Goal: Information Seeking & Learning: Learn about a topic

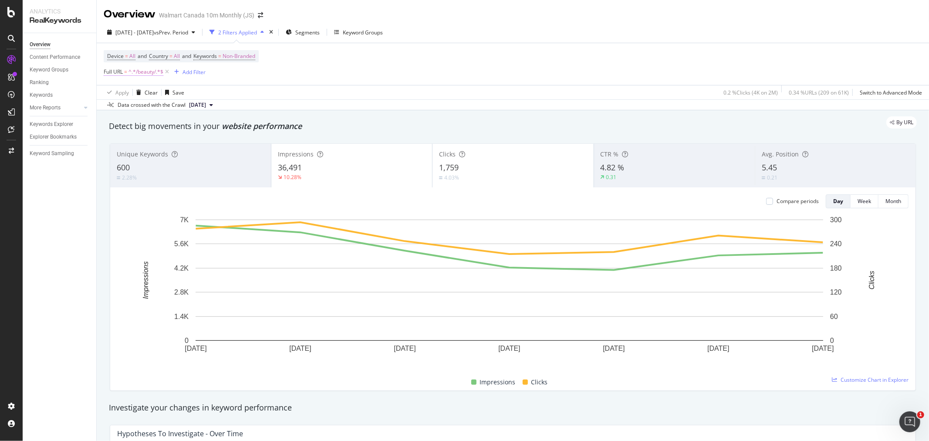
click at [140, 71] on span "^.*/beauty/.*$" at bounding box center [146, 72] width 35 height 12
click at [146, 108] on input "/beauty/" at bounding box center [153, 109] width 82 height 14
type input "/health/"
click at [192, 132] on div "Contains /health/ Cancel Add filter Apply" at bounding box center [159, 108] width 110 height 59
click at [192, 129] on div "button" at bounding box center [188, 127] width 12 height 5
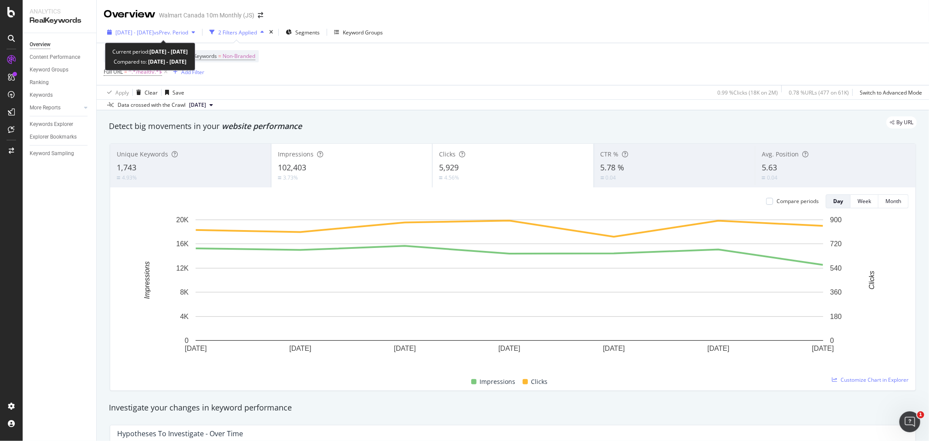
click at [154, 31] on span "[DATE] - [DATE]" at bounding box center [134, 32] width 38 height 7
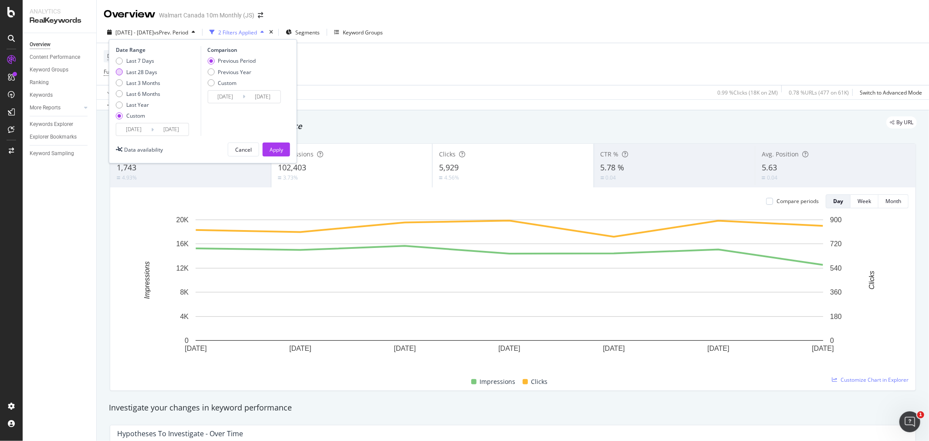
click at [142, 72] on div "Last 28 Days" at bounding box center [141, 71] width 31 height 7
type input "[DATE]"
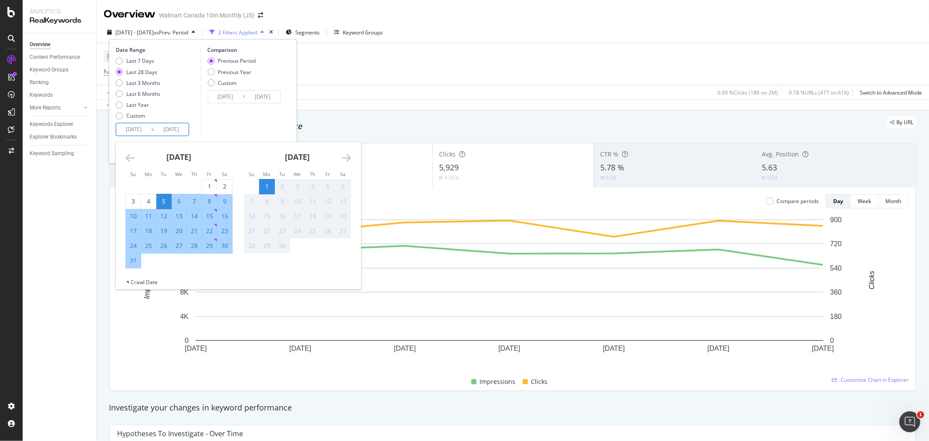
click at [166, 133] on input "[DATE]" at bounding box center [171, 129] width 35 height 12
click at [206, 185] on div "1" at bounding box center [209, 186] width 15 height 9
type input "[DATE]"
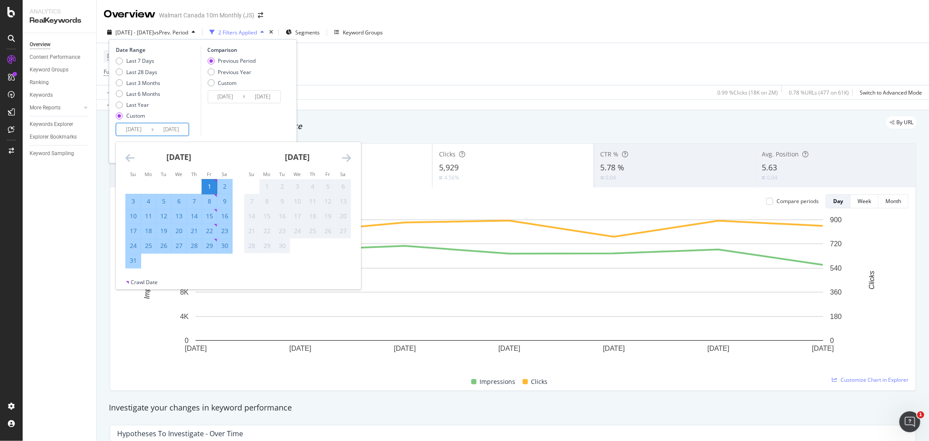
click at [137, 258] on div "31" at bounding box center [133, 260] width 15 height 9
type input "[DATE]"
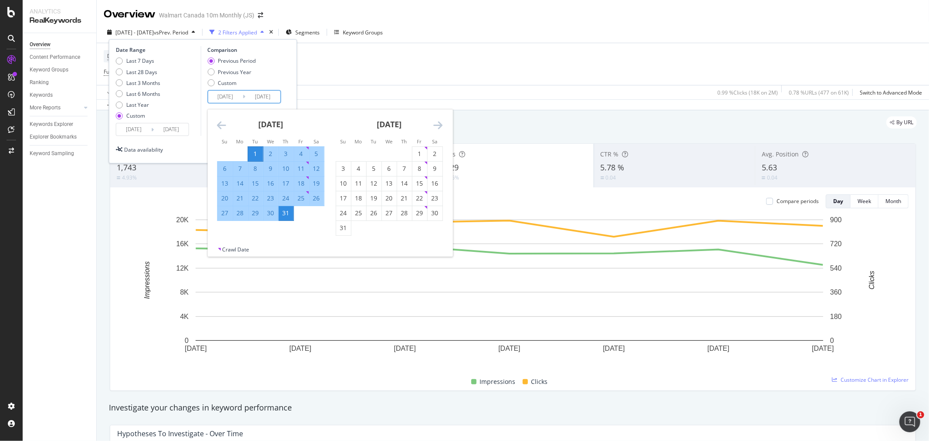
click at [263, 97] on input "[DATE]" at bounding box center [262, 97] width 35 height 12
click at [279, 86] on div "Previous Period Previous Year Custom" at bounding box center [245, 73] width 76 height 33
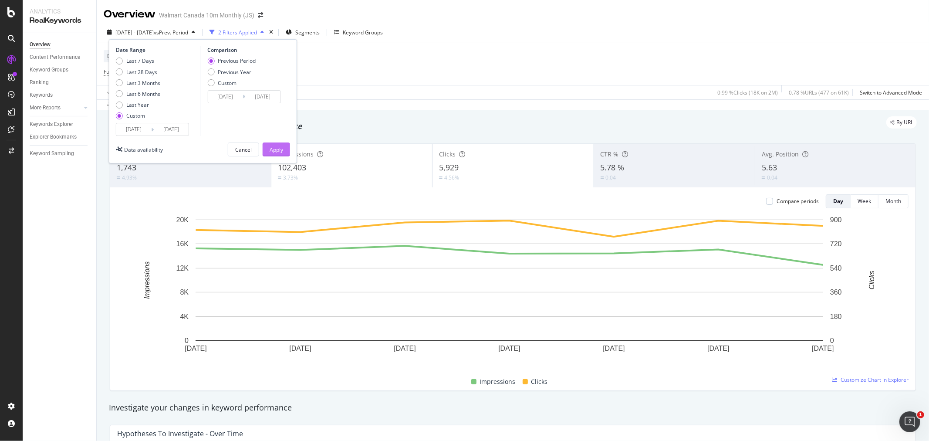
click at [274, 151] on div "Apply" at bounding box center [277, 149] width 14 height 7
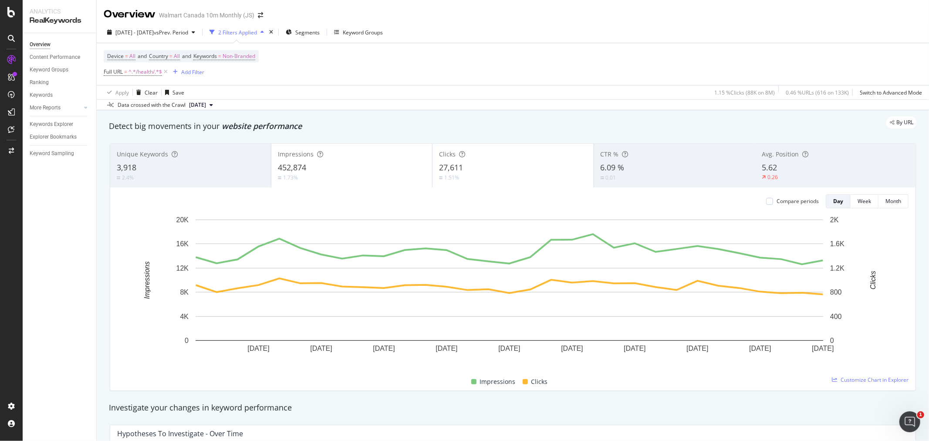
click at [339, 166] on div "452,874" at bounding box center [352, 167] width 148 height 11
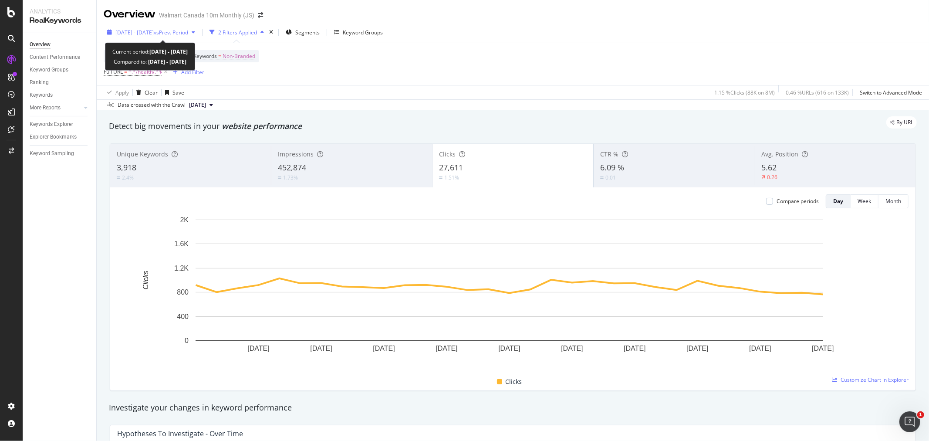
click at [154, 29] on span "[DATE] - [DATE]" at bounding box center [134, 32] width 38 height 7
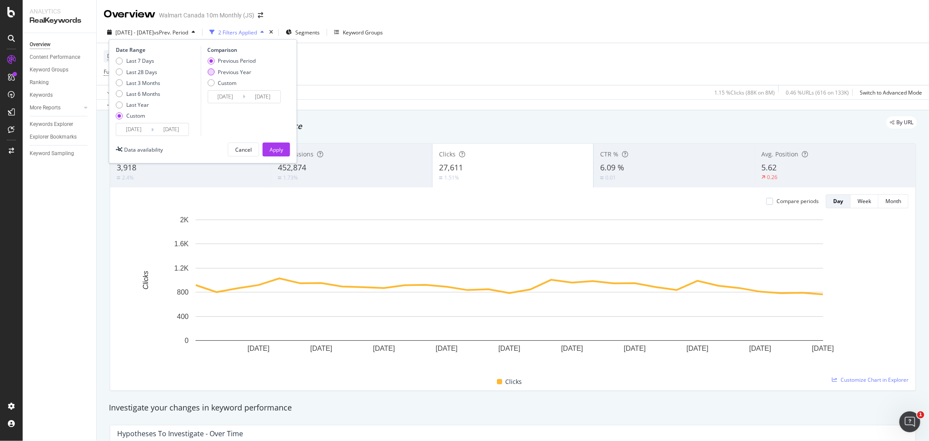
click at [217, 69] on div "Previous Year" at bounding box center [231, 71] width 48 height 7
type input "[DATE]"
click at [258, 93] on input "[DATE]" at bounding box center [262, 97] width 35 height 12
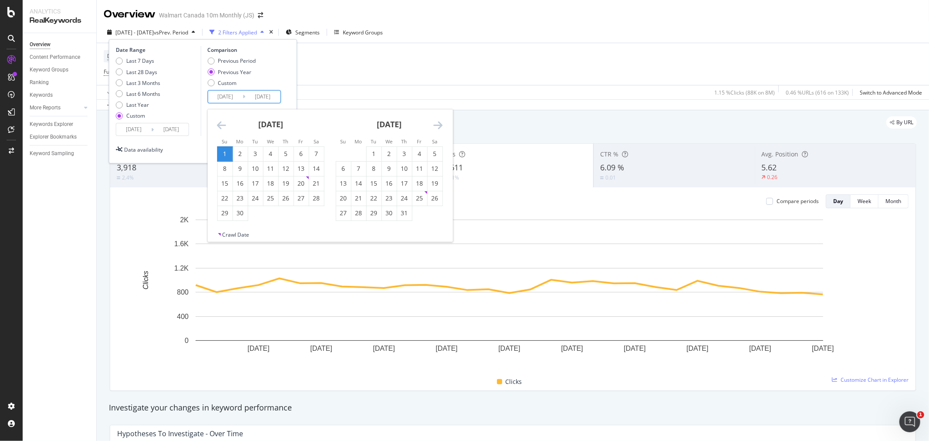
click at [211, 118] on div "[DATE] 1 2 3 4 5 6 7 8 9 10 11 12 13 14 15 16 17 18 19 20 21 22 23 24 25 26 27 …" at bounding box center [270, 165] width 119 height 112
click at [220, 124] on icon "Move backward to switch to the previous month." at bounding box center [221, 125] width 9 height 10
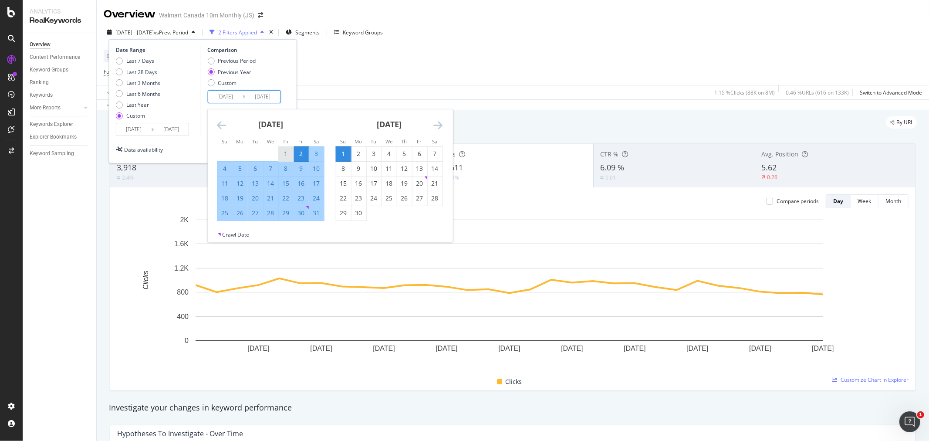
click at [285, 150] on div "1" at bounding box center [285, 153] width 15 height 9
type input "[DATE]"
click at [319, 207] on div "31" at bounding box center [316, 213] width 15 height 14
type input "[DATE]"
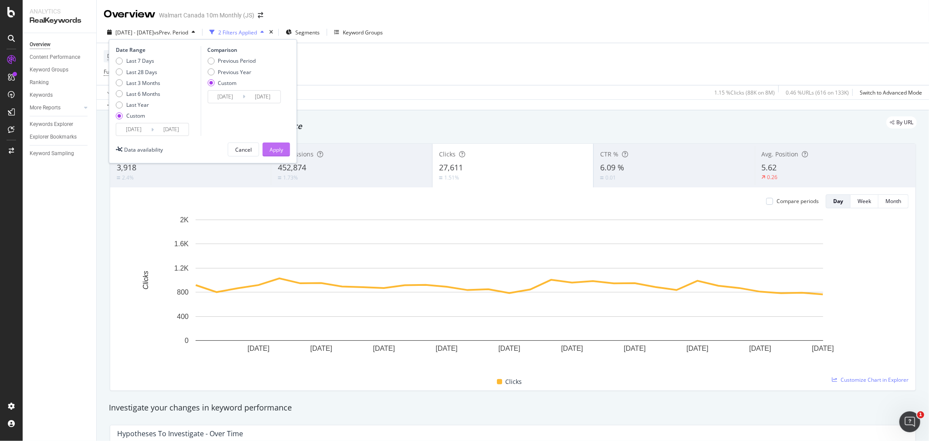
click at [281, 151] on div "Apply" at bounding box center [277, 149] width 14 height 7
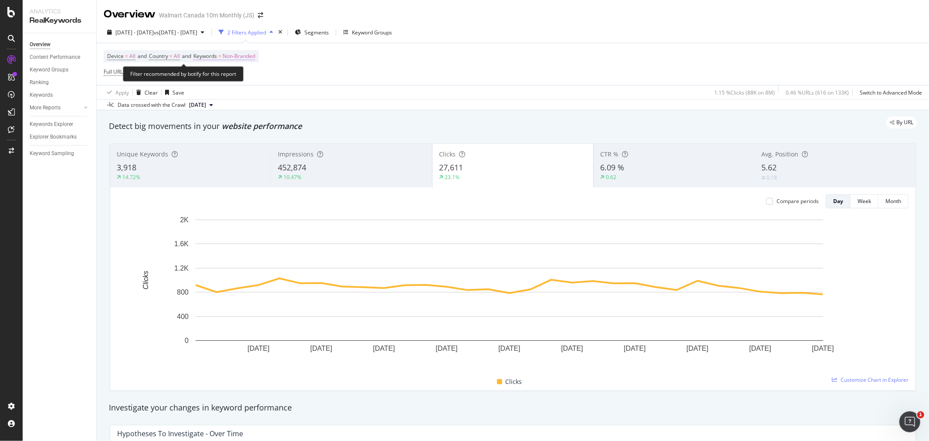
click at [247, 57] on span "Non-Branded" at bounding box center [239, 56] width 33 height 12
click at [237, 75] on span "Non-Branded" at bounding box center [225, 76] width 36 height 7
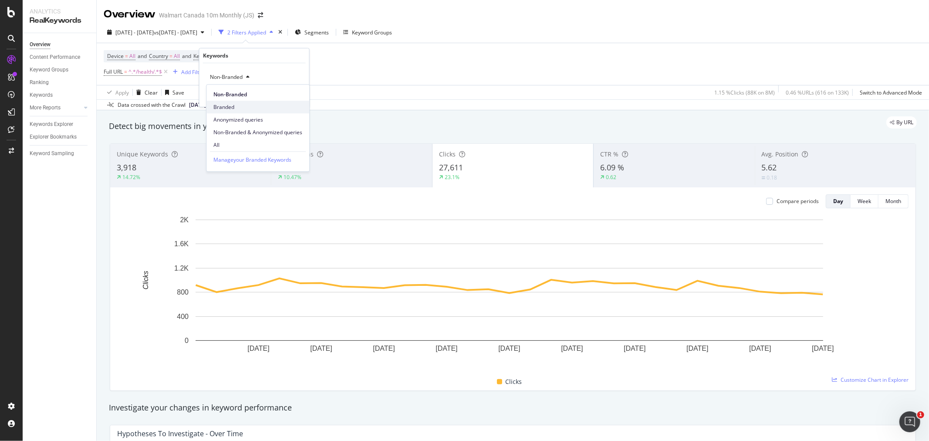
click at [237, 109] on span "Branded" at bounding box center [258, 107] width 89 height 8
click at [295, 95] on div "Apply" at bounding box center [296, 95] width 14 height 7
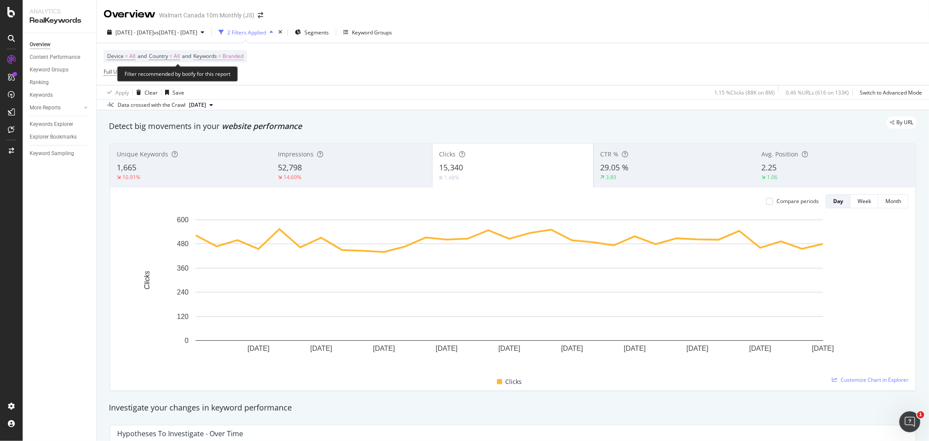
click at [238, 58] on span "Branded" at bounding box center [233, 56] width 21 height 12
click at [418, 97] on div "Apply Clear Save 1.15 % Clicks ( 88K on 8M ) 0.46 % URLs ( 616 on 133K ) Switch…" at bounding box center [513, 92] width 833 height 14
click at [186, 34] on span "vs [DATE] - [DATE]" at bounding box center [176, 32] width 44 height 7
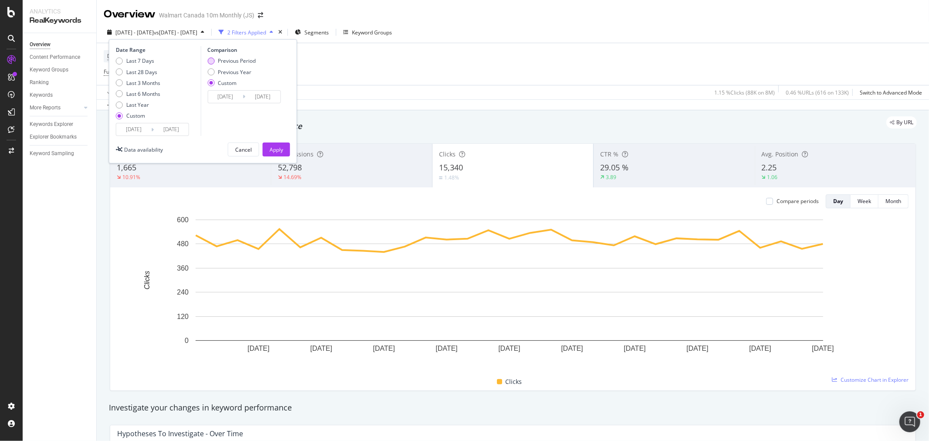
click at [224, 60] on div "Previous Period" at bounding box center [237, 60] width 38 height 7
type input "[DATE]"
click at [281, 149] on div "Apply" at bounding box center [277, 149] width 14 height 7
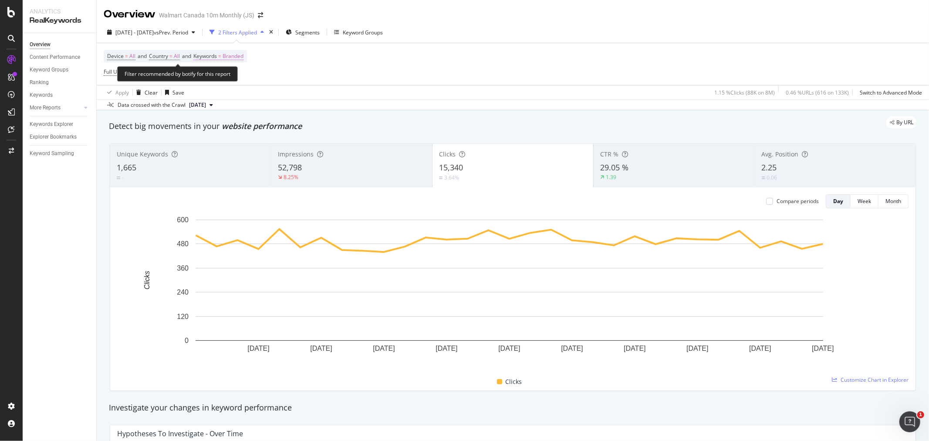
click at [236, 57] on span "Branded" at bounding box center [233, 56] width 21 height 12
click at [228, 75] on span "Branded" at bounding box center [219, 76] width 24 height 7
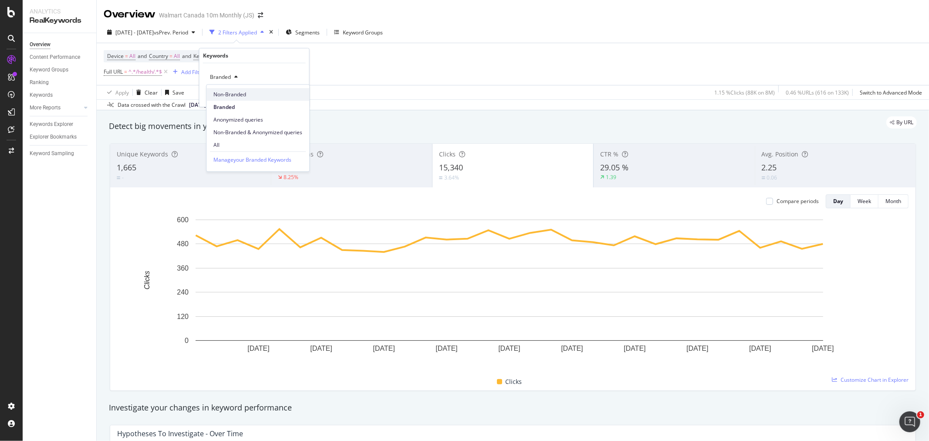
click at [232, 92] on span "Non-Branded" at bounding box center [258, 95] width 89 height 8
click at [299, 96] on div "Apply" at bounding box center [296, 95] width 14 height 7
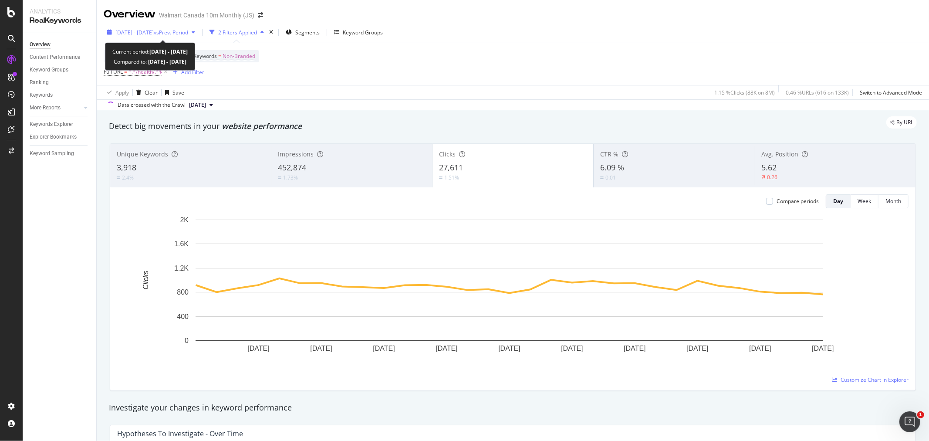
click at [180, 30] on span "vs Prev. Period" at bounding box center [171, 32] width 34 height 7
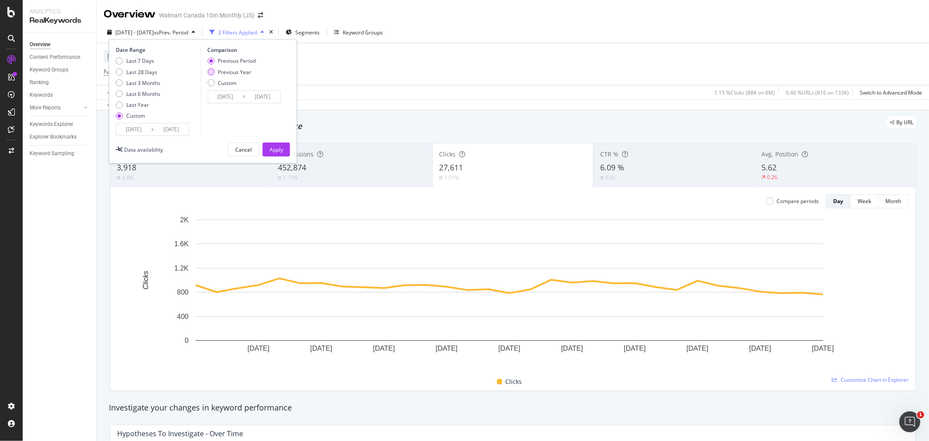
click at [239, 72] on div "Previous Year" at bounding box center [235, 71] width 34 height 7
type input "[DATE]"
click at [233, 97] on input "[DATE]" at bounding box center [225, 97] width 35 height 12
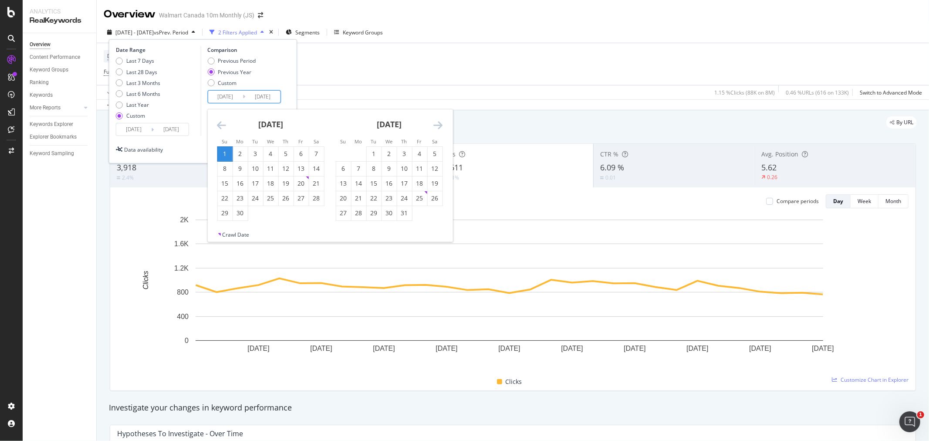
click at [217, 121] on icon "Move backward to switch to the previous month." at bounding box center [221, 125] width 9 height 10
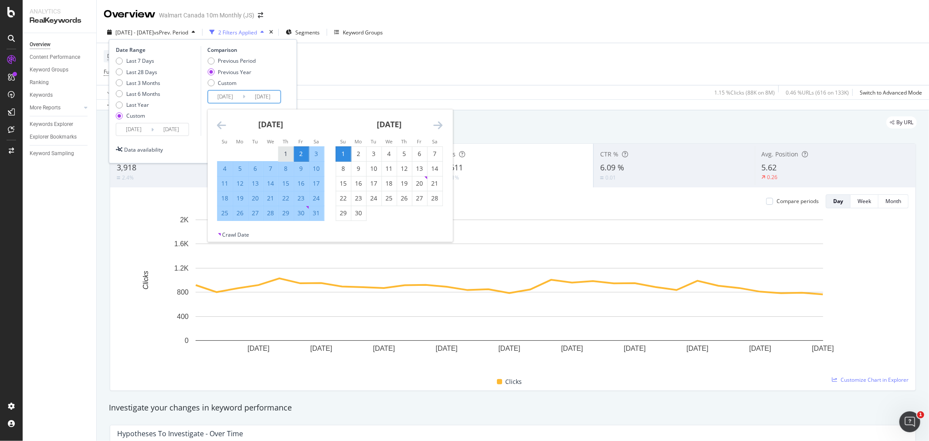
click at [283, 156] on div "1" at bounding box center [285, 153] width 15 height 9
type input "[DATE]"
click at [319, 217] on div "31" at bounding box center [316, 213] width 15 height 9
type input "[DATE]"
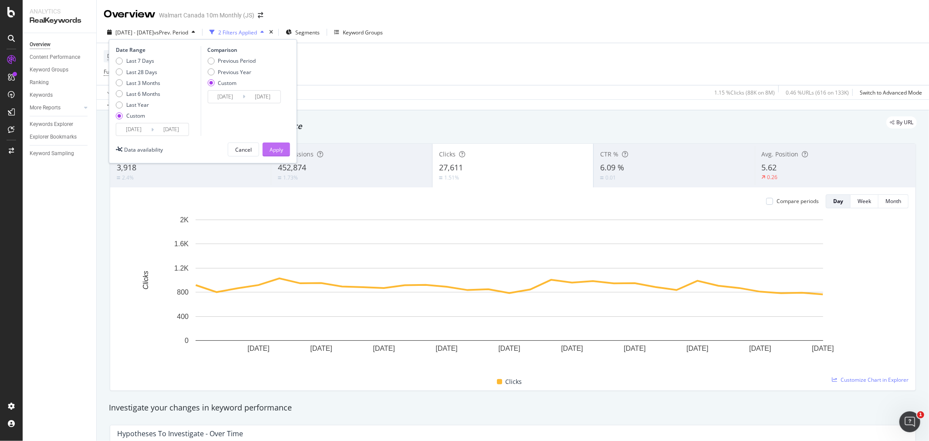
click at [277, 142] on button "Apply" at bounding box center [276, 149] width 27 height 14
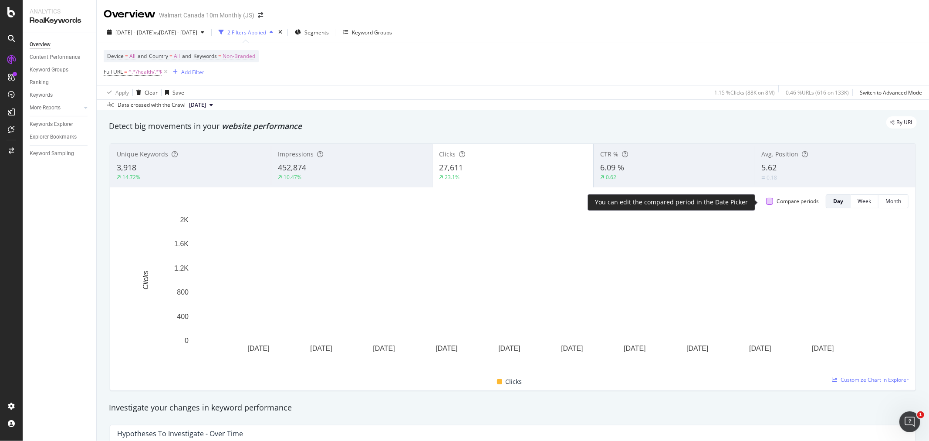
click at [619, 204] on div at bounding box center [769, 201] width 7 height 7
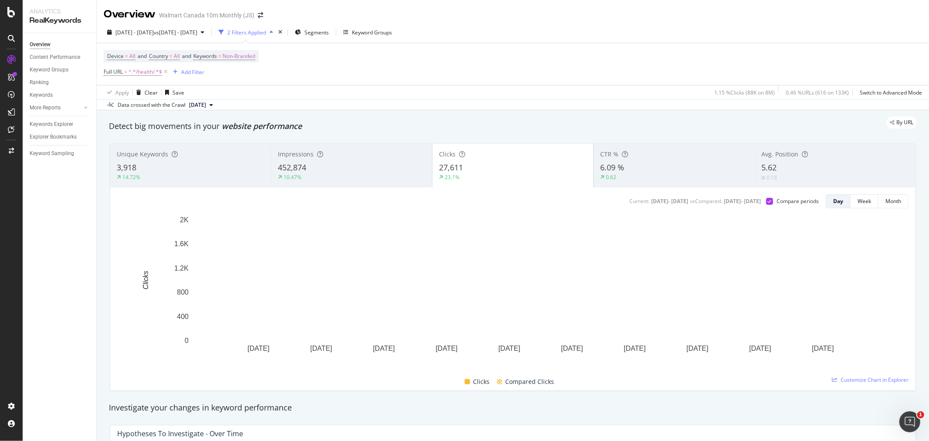
scroll to position [48, 0]
